Goal: Task Accomplishment & Management: Use online tool/utility

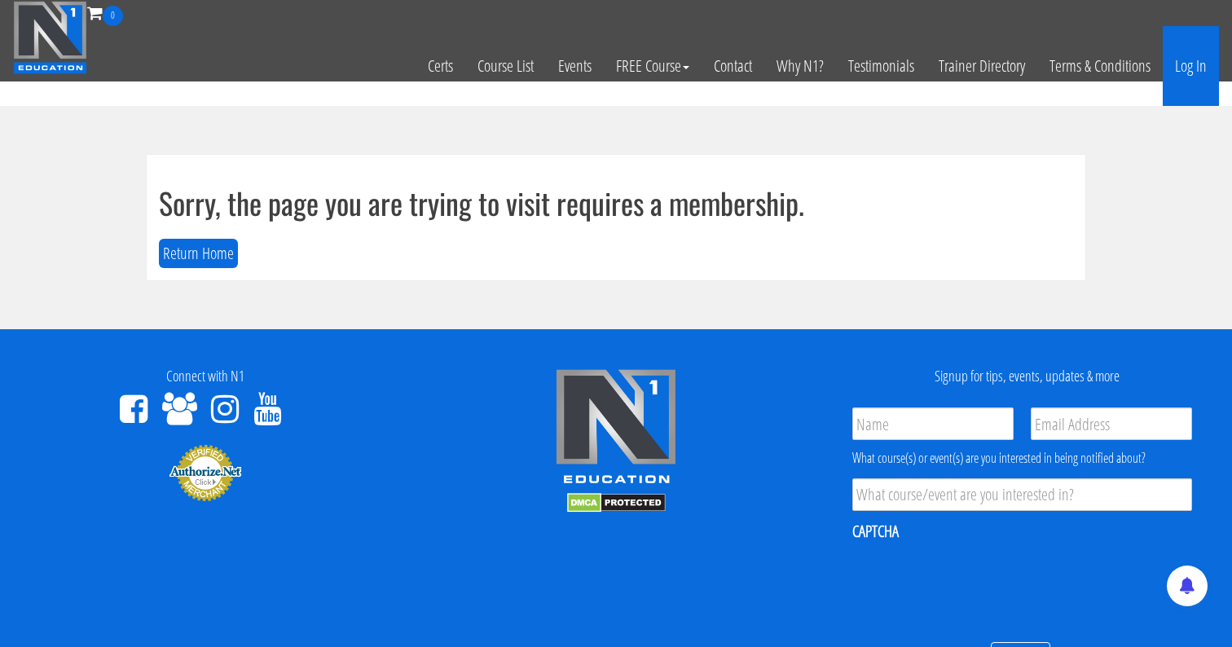
click at [1192, 66] on link "Log In" at bounding box center [1190, 66] width 56 height 80
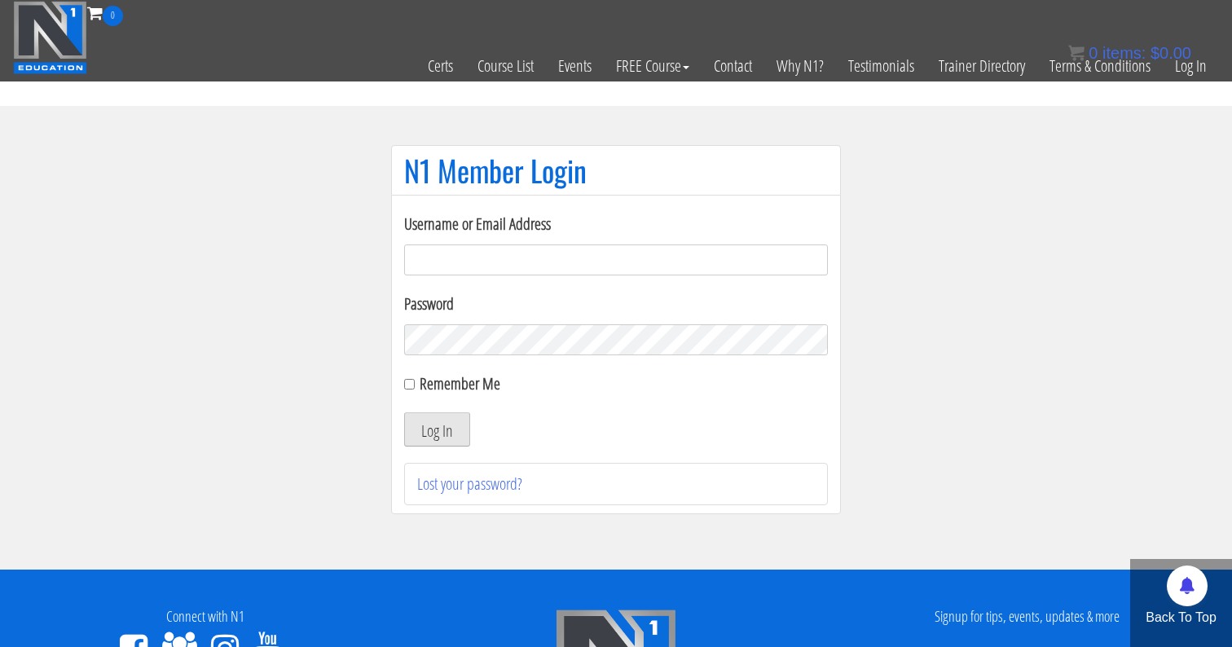
type input "me344529@gmail.com"
click at [404, 430] on button "Log In" at bounding box center [437, 429] width 66 height 34
click at [436, 428] on button "Log In" at bounding box center [437, 429] width 66 height 34
click at [407, 386] on input "Remember Me" at bounding box center [409, 384] width 11 height 11
checkbox input "true"
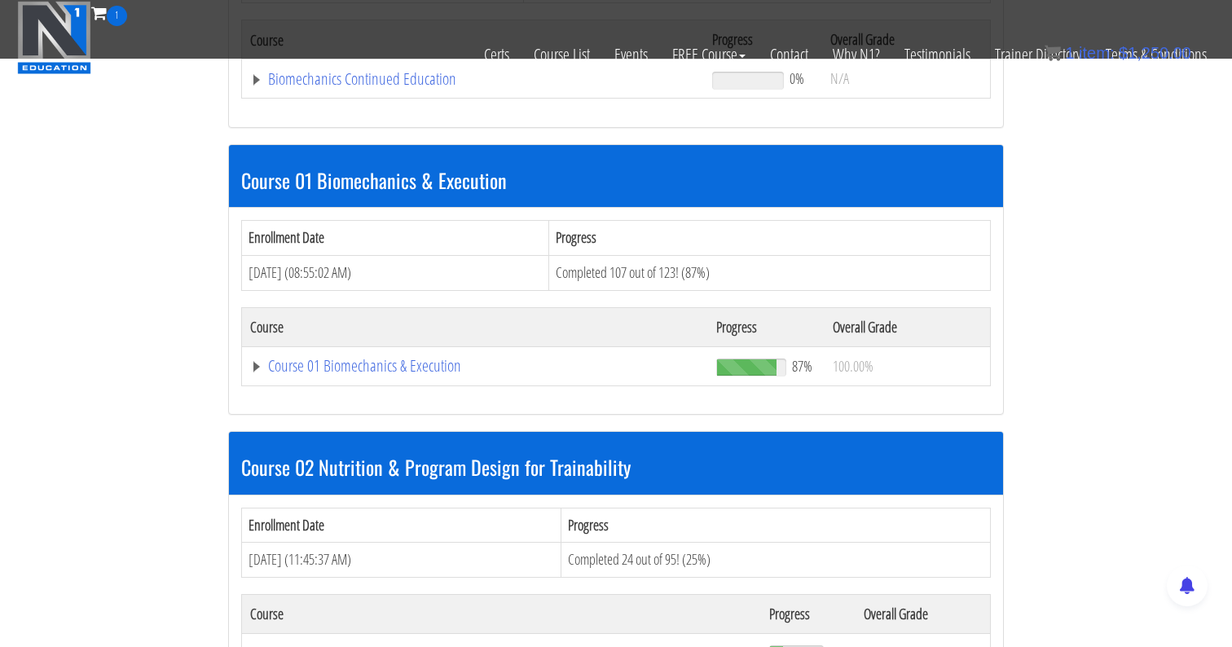
scroll to position [386, 0]
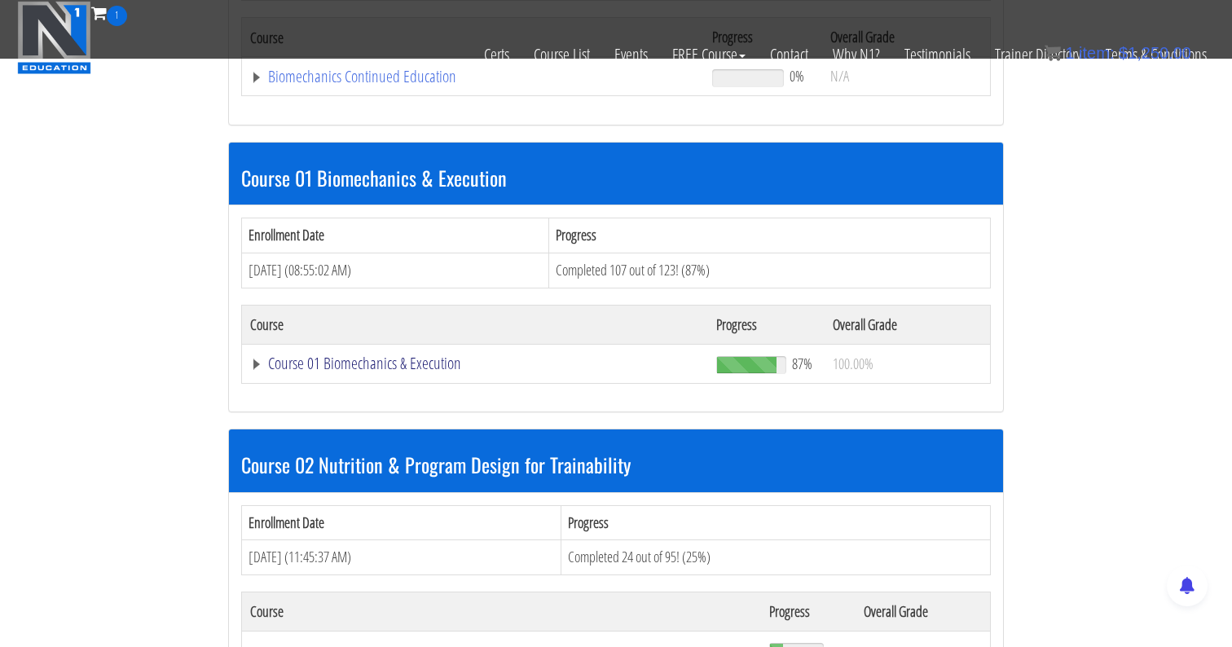
click at [340, 366] on link "Course 01 Biomechanics & Execution" at bounding box center [475, 363] width 450 height 16
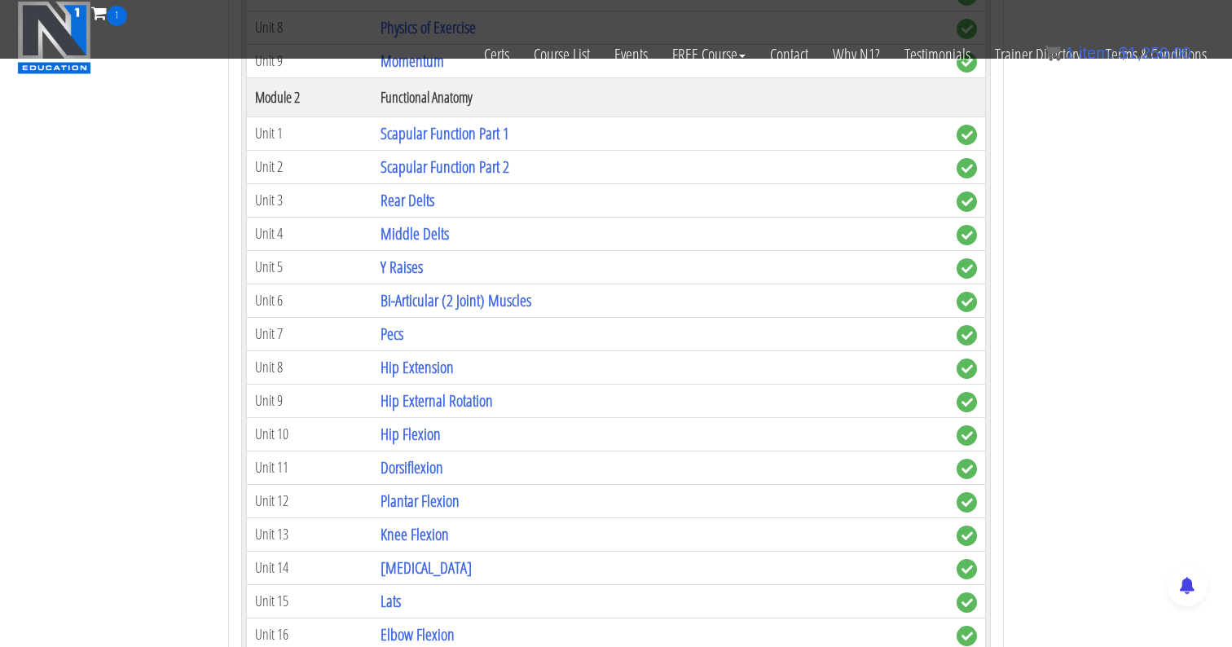
scroll to position [1097, 0]
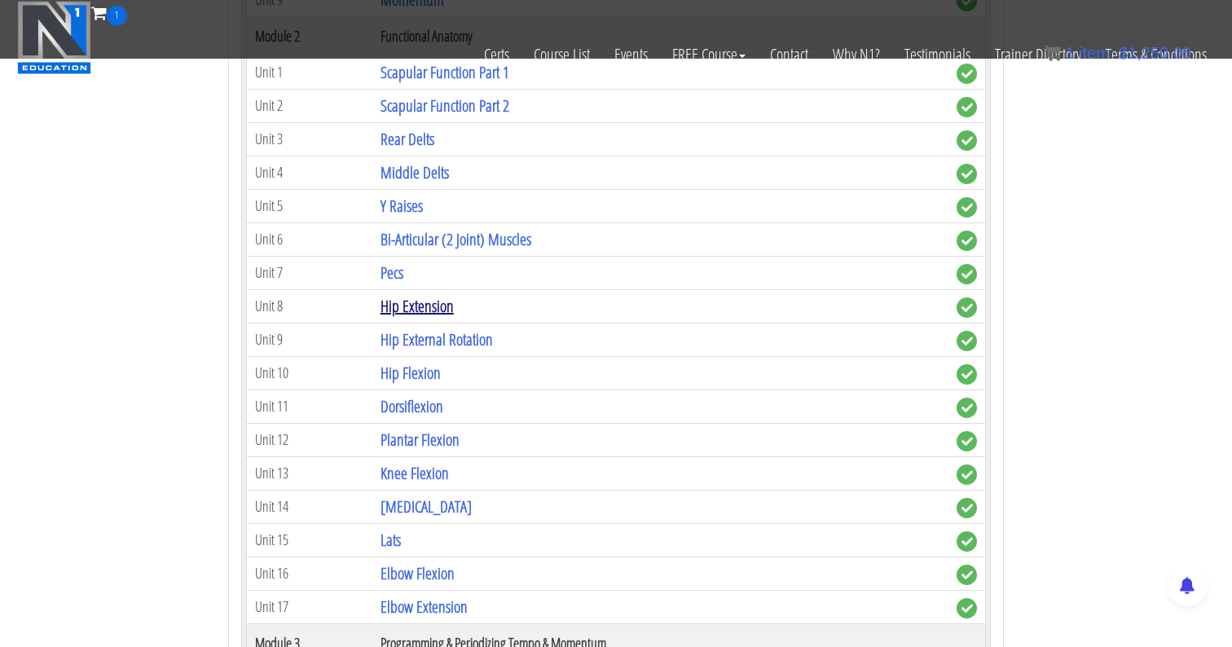
click at [417, 304] on link "Hip Extension" at bounding box center [416, 306] width 73 height 22
